Goal: Use online tool/utility: Utilize a website feature to perform a specific function

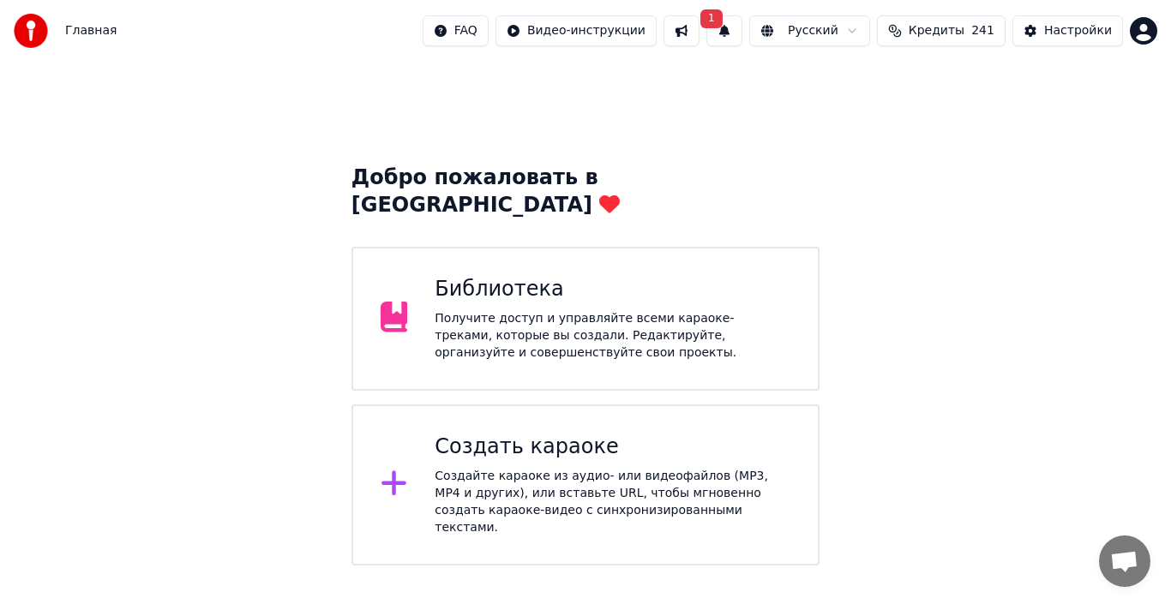
click at [489, 310] on div "Получите доступ и управляйте всеми караоке-треками, которые вы создали. Редакти…" at bounding box center [613, 335] width 356 height 51
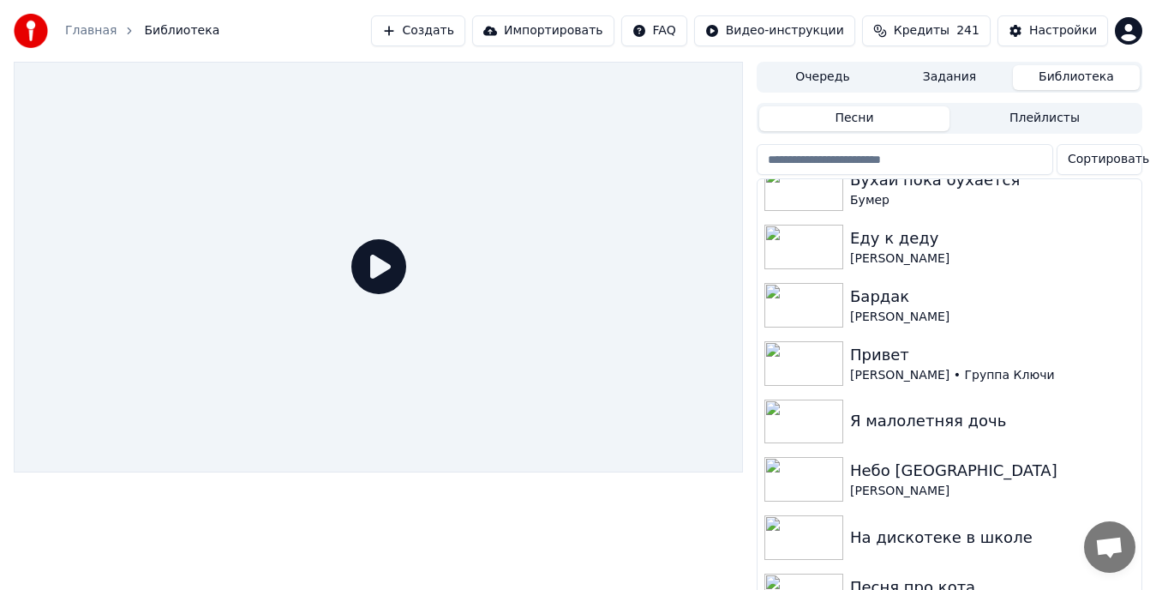
scroll to position [489, 0]
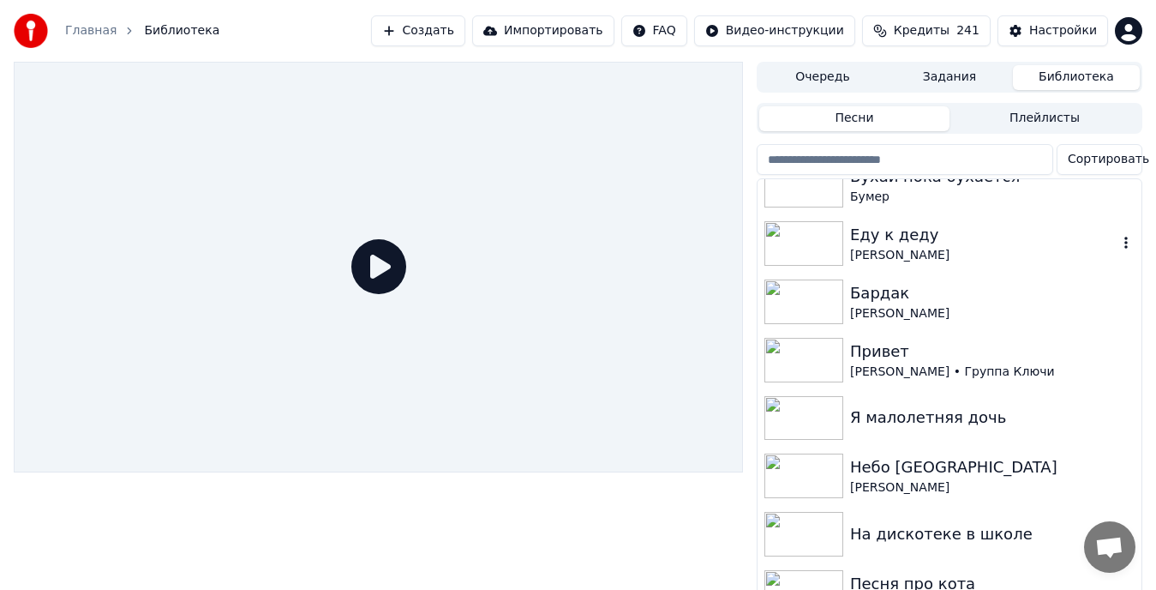
click at [807, 237] on img at bounding box center [804, 243] width 79 height 45
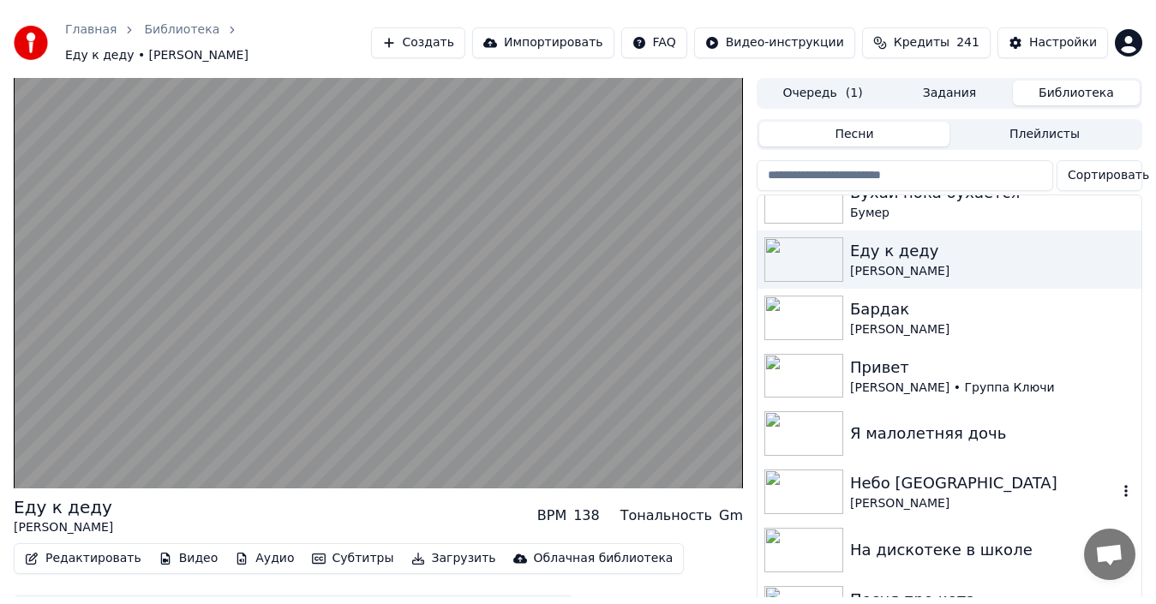
scroll to position [537, 0]
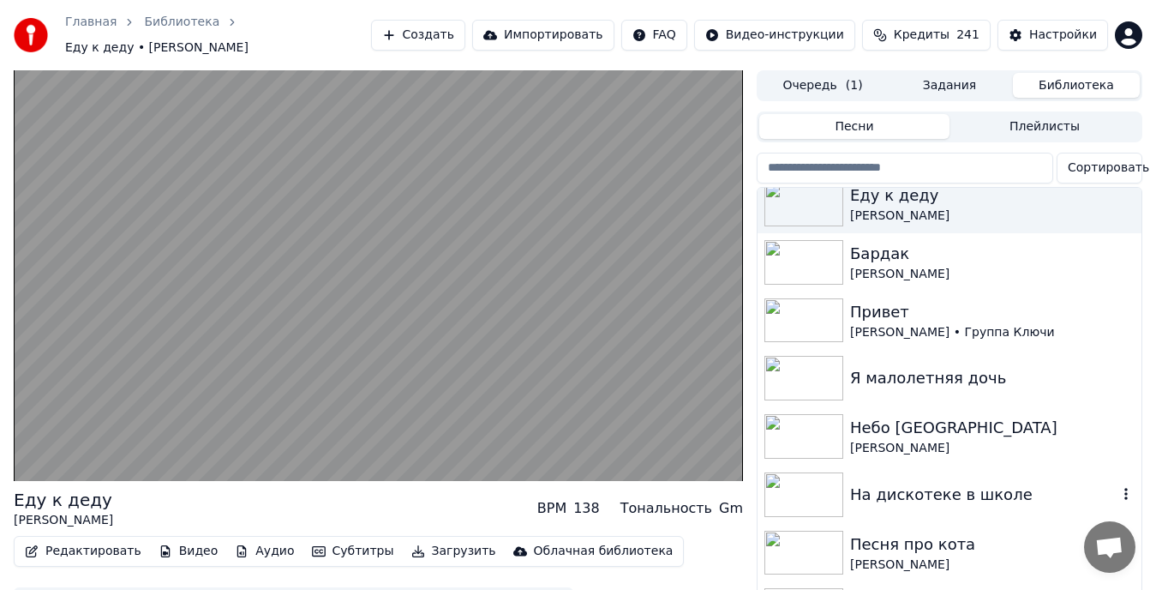
click at [817, 473] on img at bounding box center [804, 494] width 79 height 45
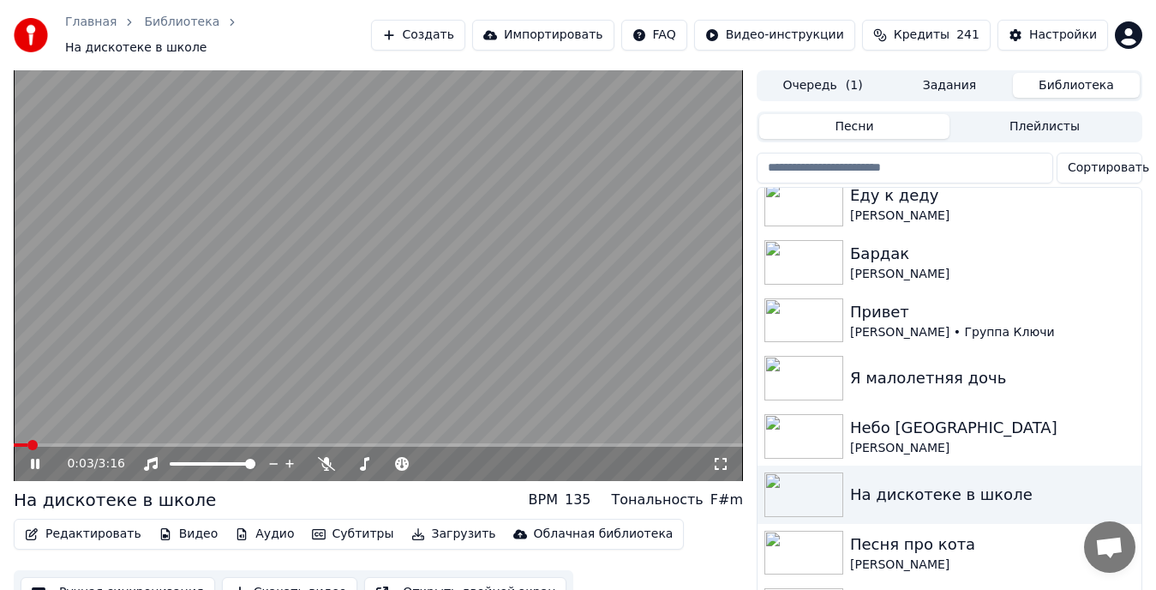
click at [35, 457] on icon at bounding box center [46, 464] width 39 height 14
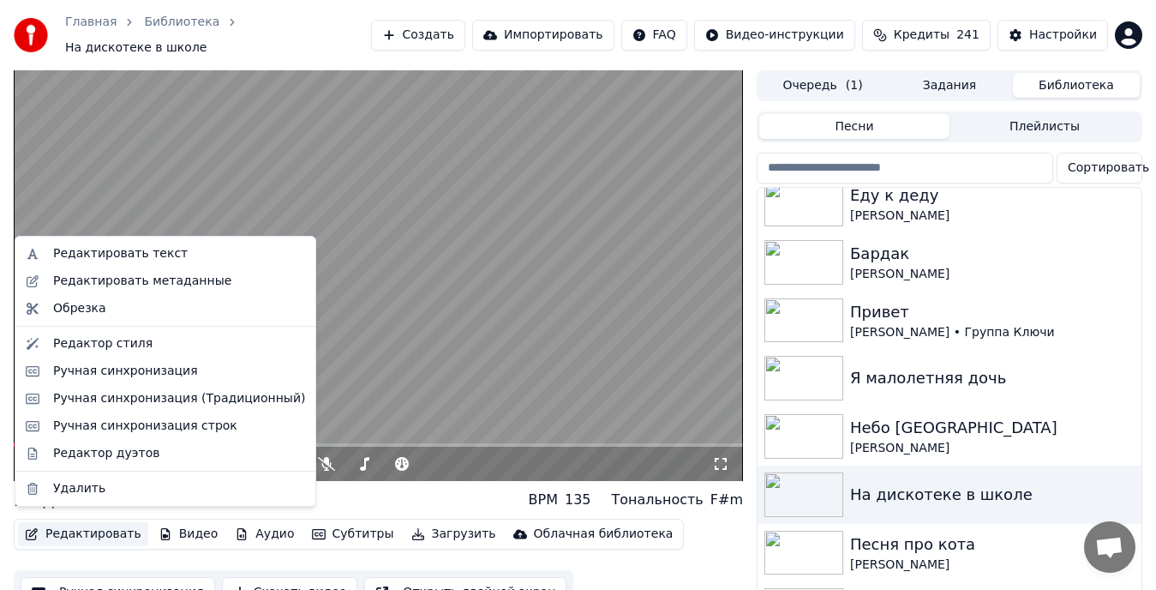
click at [83, 525] on button "Редактировать" at bounding box center [83, 534] width 130 height 24
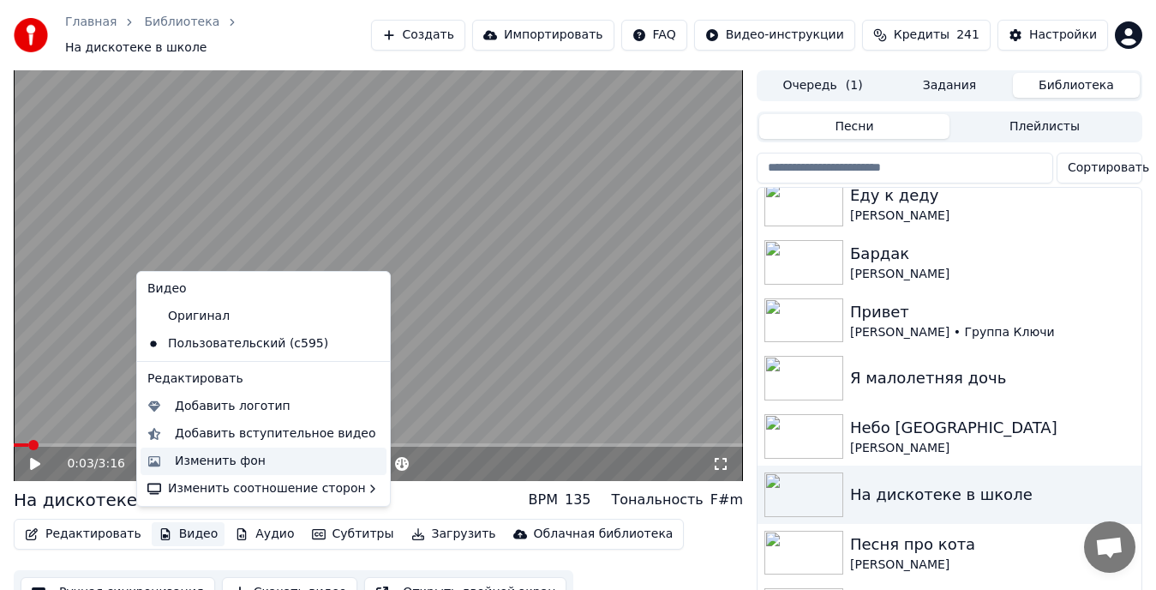
click at [209, 459] on div "Изменить фон" at bounding box center [220, 461] width 91 height 17
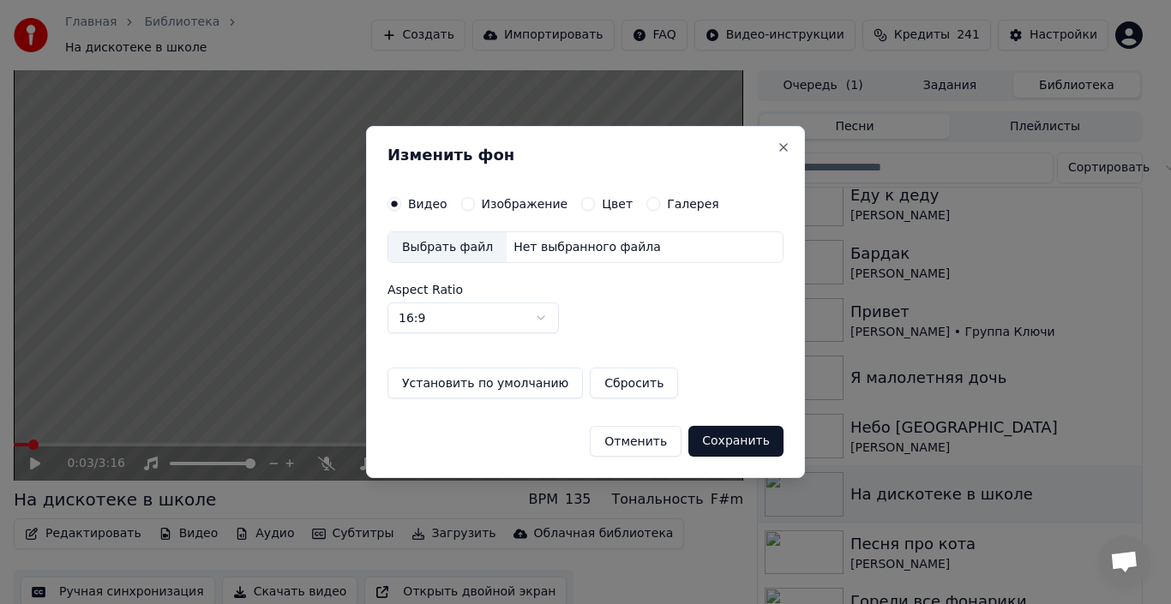
click at [425, 243] on div "Выбрать файл" at bounding box center [447, 247] width 118 height 31
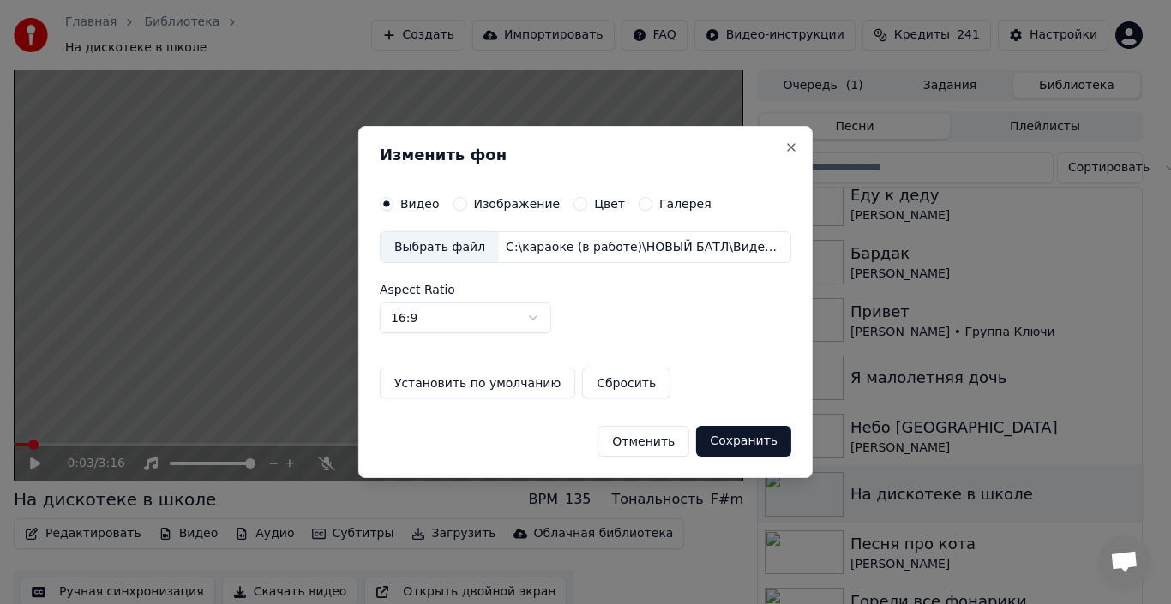
click at [732, 437] on button "Сохранить" at bounding box center [743, 441] width 95 height 31
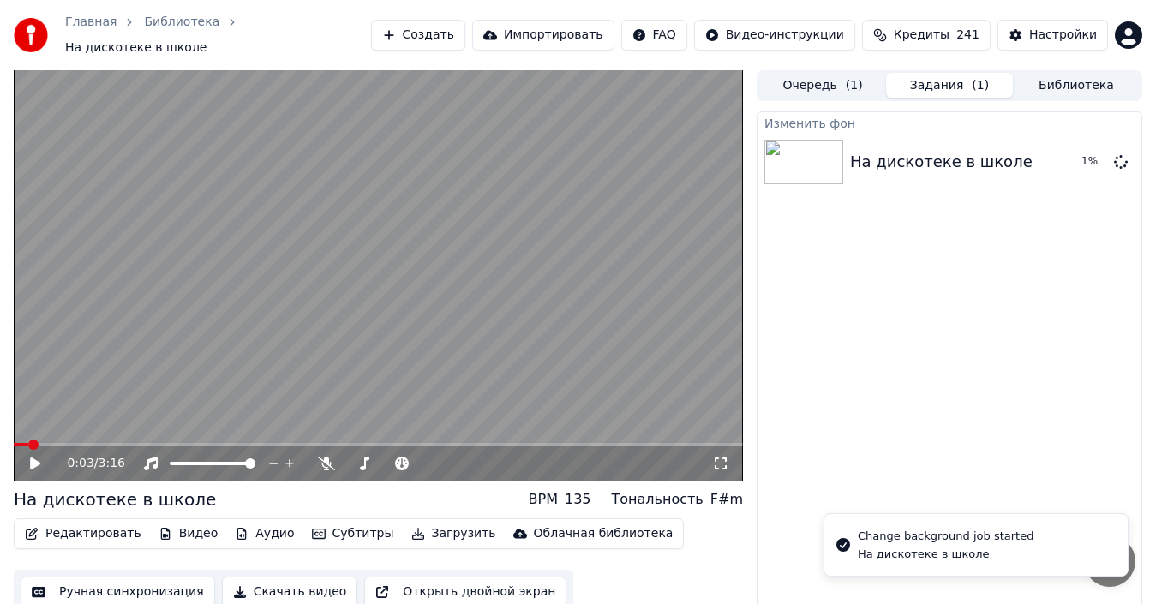
click at [34, 458] on icon at bounding box center [35, 464] width 10 height 12
click at [34, 459] on icon at bounding box center [35, 464] width 9 height 10
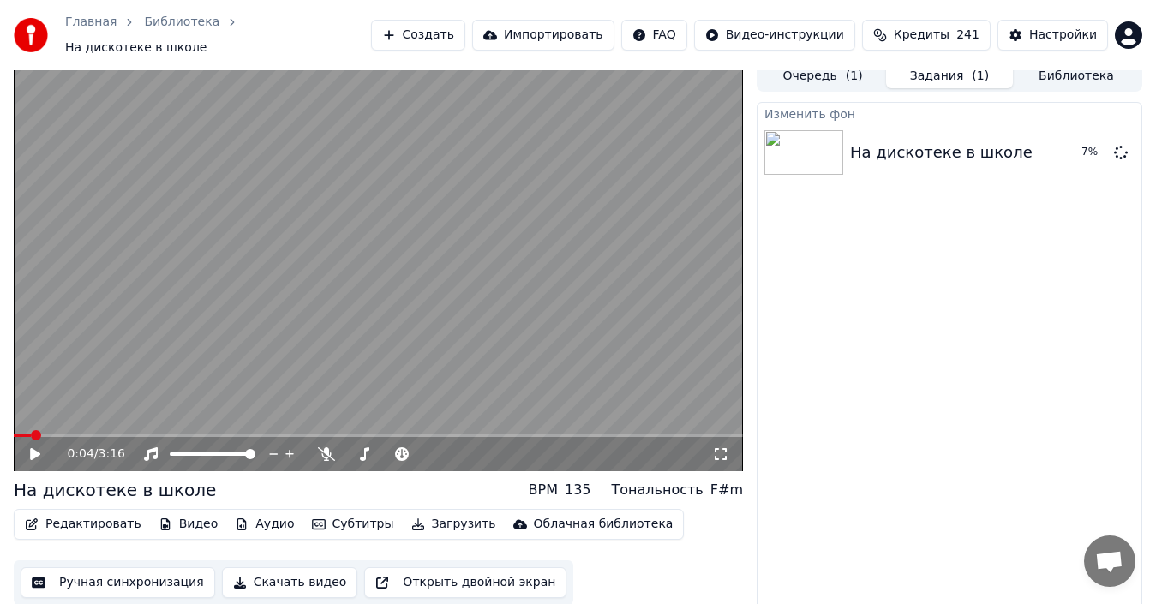
scroll to position [12, 0]
